Goal: Task Accomplishment & Management: Manage account settings

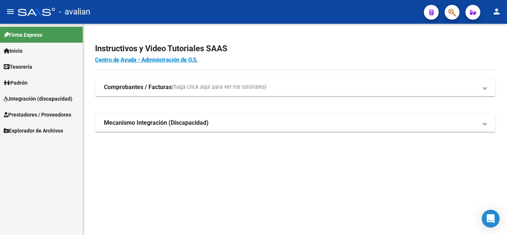
click at [33, 98] on span "Integración (discapacidad)" at bounding box center [38, 99] width 69 height 8
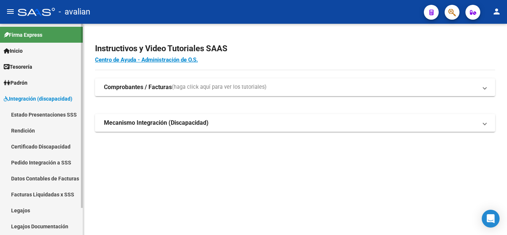
click at [40, 206] on link "Legajos" at bounding box center [41, 210] width 83 height 16
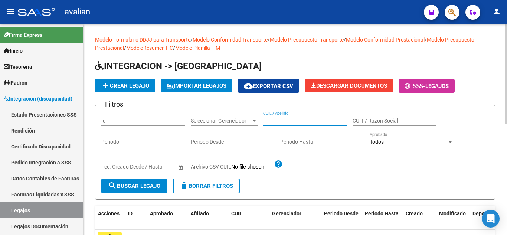
paste input "[PERSON_NAME]"
click at [133, 180] on button "search Buscar Legajo" at bounding box center [134, 185] width 66 height 15
drag, startPoint x: 310, startPoint y: 117, endPoint x: 307, endPoint y: 119, distance: 4.3
click at [307, 119] on div "[PERSON_NAME] CUIL / Apellido" at bounding box center [305, 118] width 84 height 15
drag, startPoint x: 310, startPoint y: 121, endPoint x: 236, endPoint y: 133, distance: 75.6
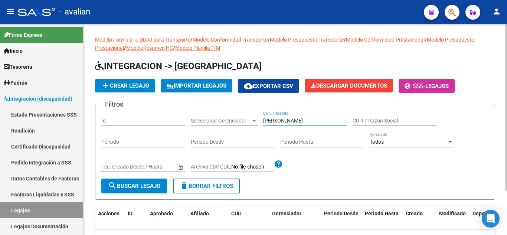
click at [236, 133] on div "Filtros Id Seleccionar Gerenciador Seleccionar Gerenciador [PERSON_NAME] CUIL /…" at bounding box center [294, 145] width 387 height 68
type input "COSTAMAGNA"
click at [134, 185] on span "search Buscar Legajo" at bounding box center [134, 186] width 52 height 7
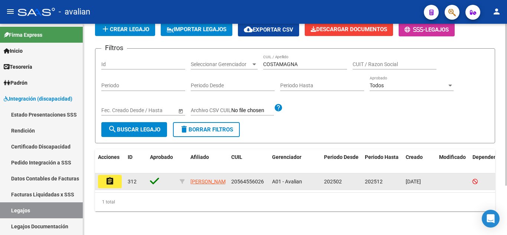
click at [120, 175] on button "assignment" at bounding box center [110, 181] width 24 height 13
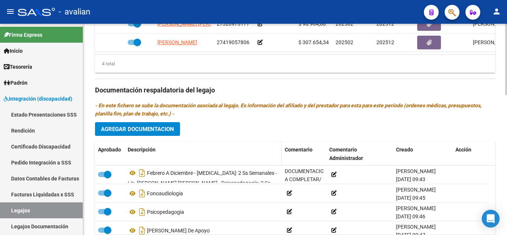
scroll to position [408, 0]
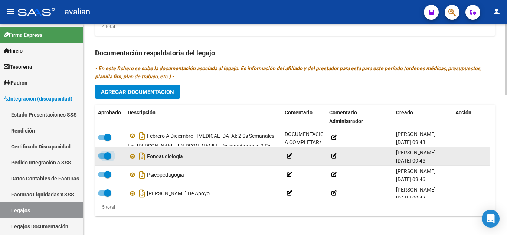
click at [102, 157] on span at bounding box center [104, 155] width 13 height 5
click at [102, 158] on input "checkbox" at bounding box center [101, 158] width 0 height 0
checkbox input "false"
click at [292, 156] on icon at bounding box center [289, 155] width 5 height 5
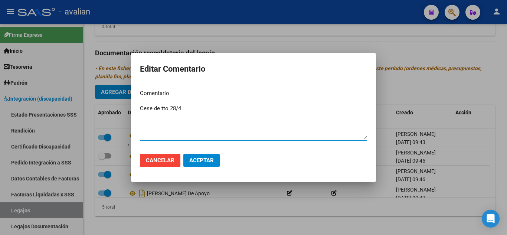
type textarea "Cese de tto 28/4"
click at [201, 161] on span "Aceptar" at bounding box center [201, 160] width 24 height 7
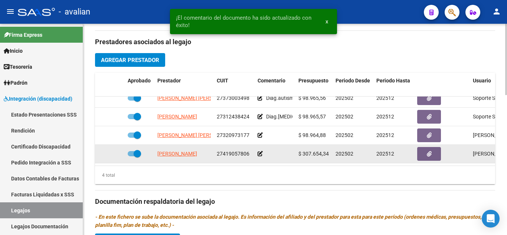
scroll to position [0, 0]
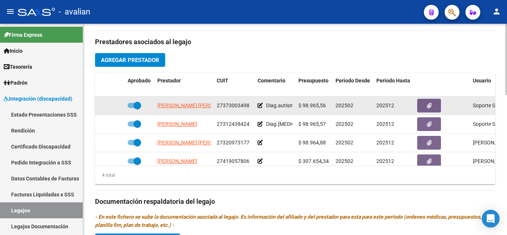
click at [128, 105] on span at bounding box center [134, 105] width 13 height 5
click at [131, 108] on input "checkbox" at bounding box center [131, 108] width 0 height 0
checkbox input "false"
click at [261, 107] on icon at bounding box center [260, 105] width 5 height 5
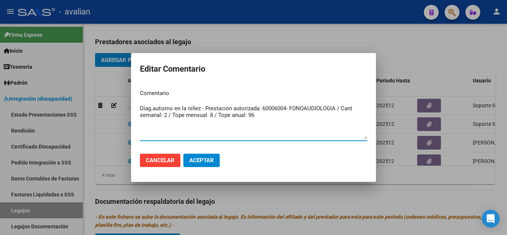
drag, startPoint x: 261, startPoint y: 119, endPoint x: 105, endPoint y: 100, distance: 157.7
click at [105, 100] on div "Editar Comentario Comentario Diag.[MEDICAL_DATA] en la niñez - Prestación autor…" at bounding box center [253, 117] width 507 height 235
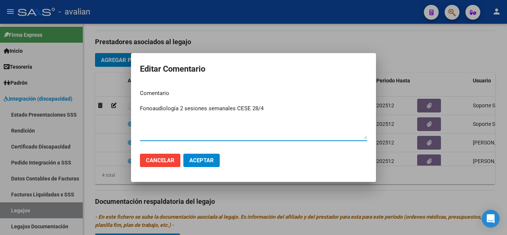
type textarea "Fonoaudiología 2 sesiones semanales CESE 28/4"
click at [213, 158] on span "Aceptar" at bounding box center [201, 160] width 24 height 7
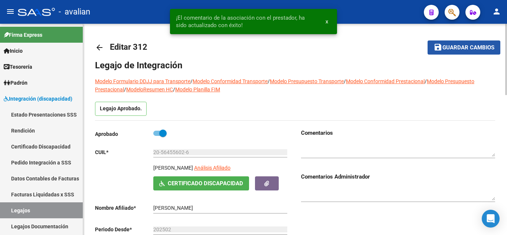
click at [465, 48] on span "Guardar cambios" at bounding box center [468, 48] width 52 height 7
